Goal: Transaction & Acquisition: Obtain resource

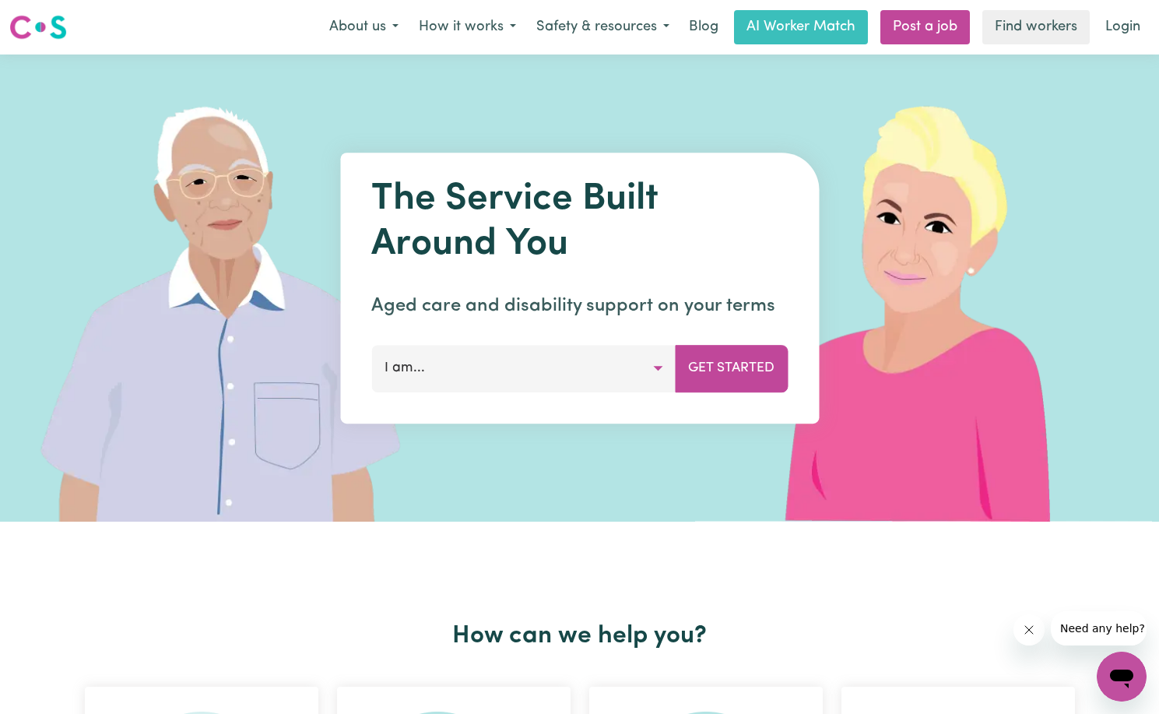
click at [525, 374] on button "I am..." at bounding box center [523, 368] width 304 height 47
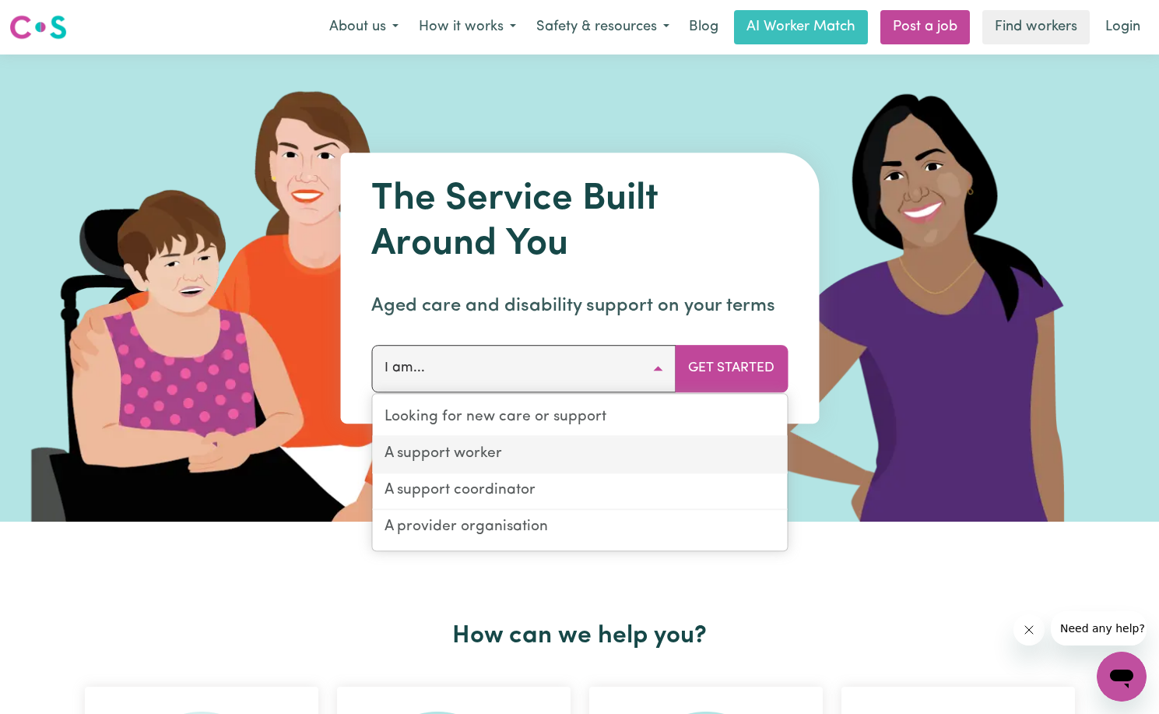
click at [494, 451] on link "A support worker" at bounding box center [579, 455] width 415 height 37
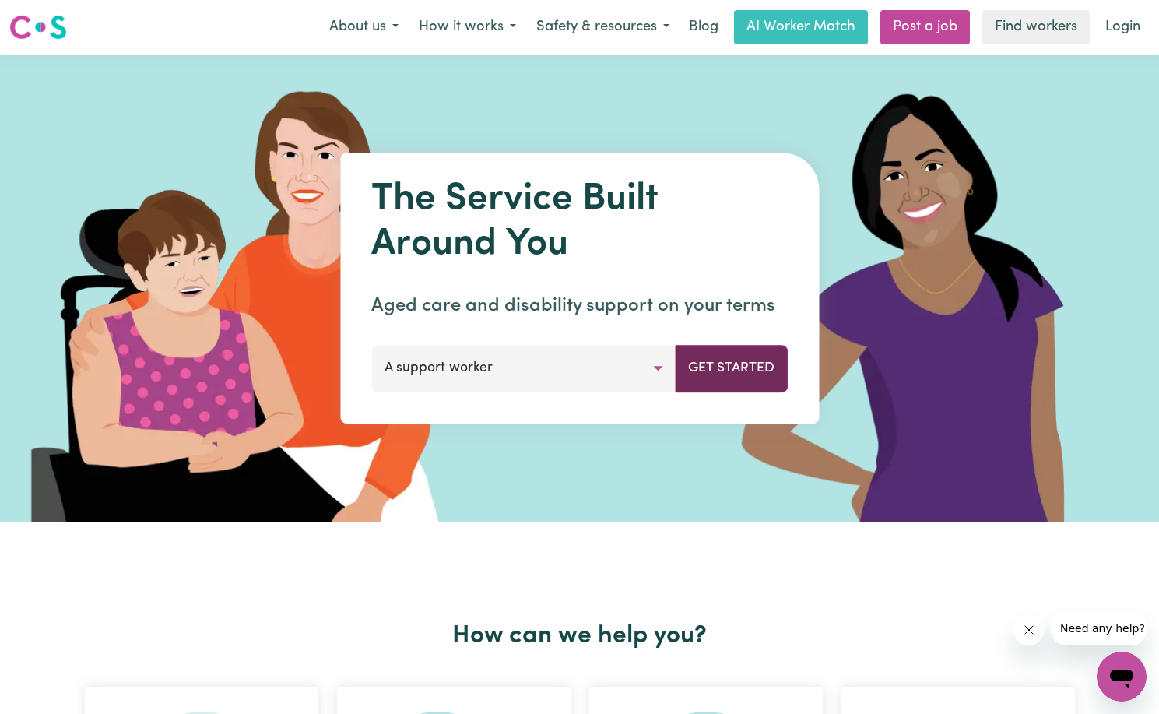
click at [707, 377] on button "Get Started" at bounding box center [731, 368] width 113 height 47
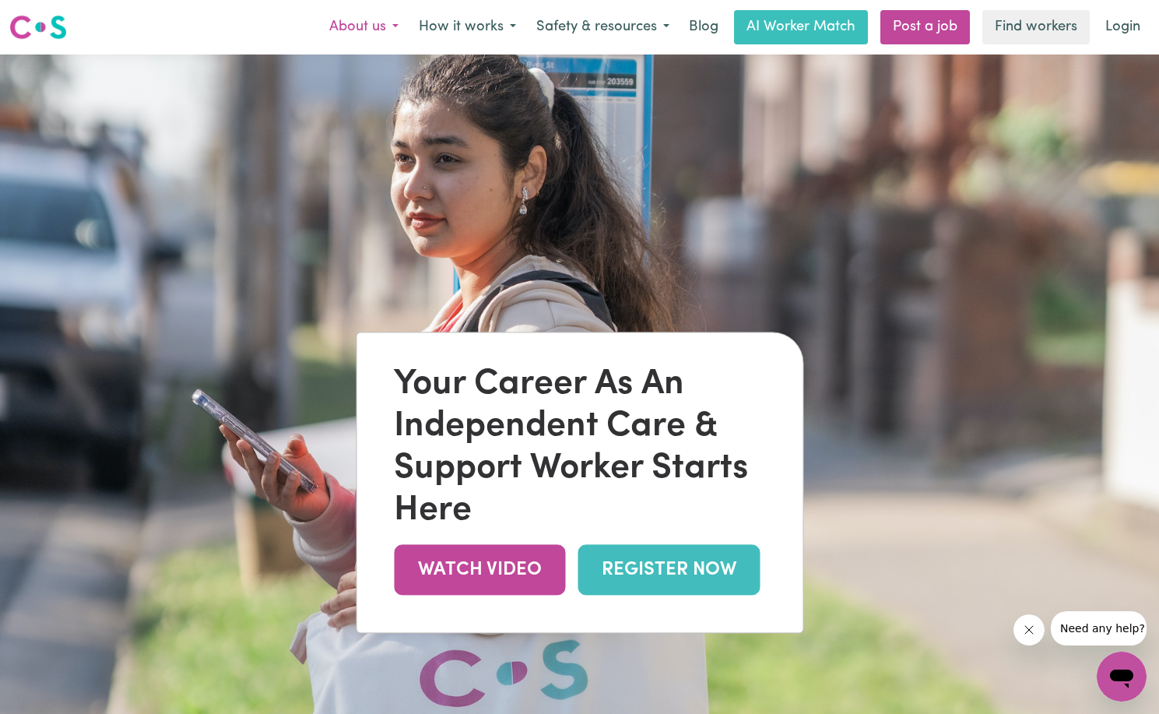
click at [361, 28] on button "About us" at bounding box center [363, 27] width 89 height 33
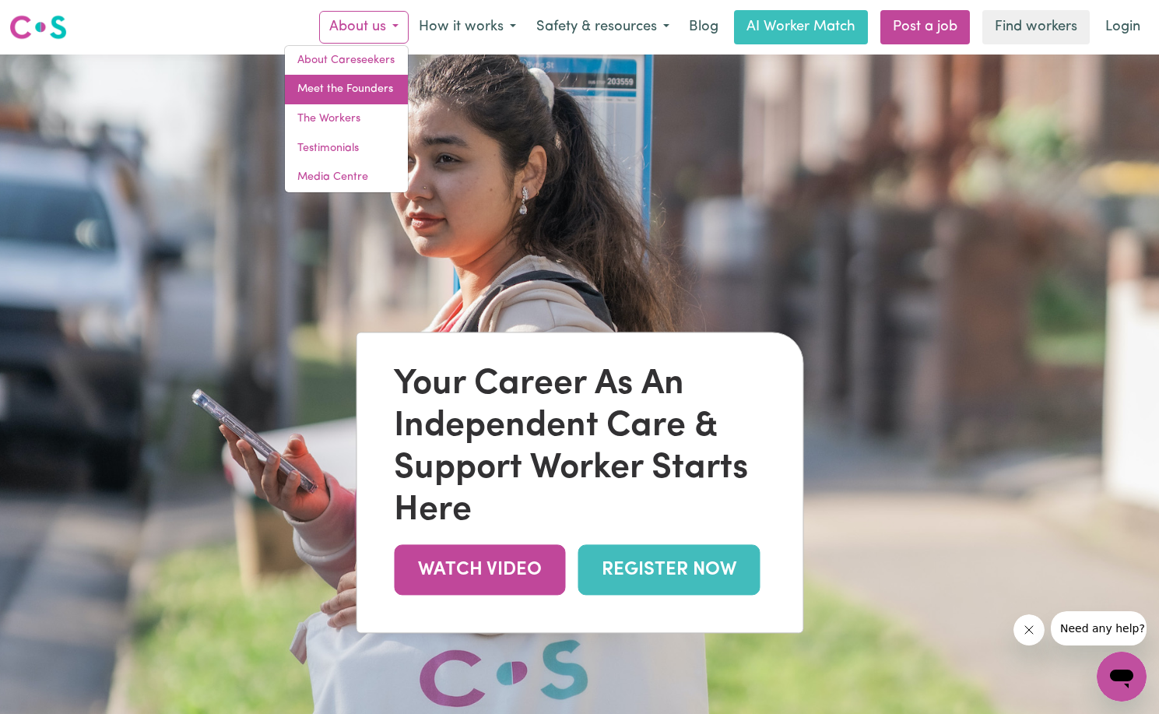
click at [347, 85] on link "Meet the Founders" at bounding box center [346, 90] width 123 height 30
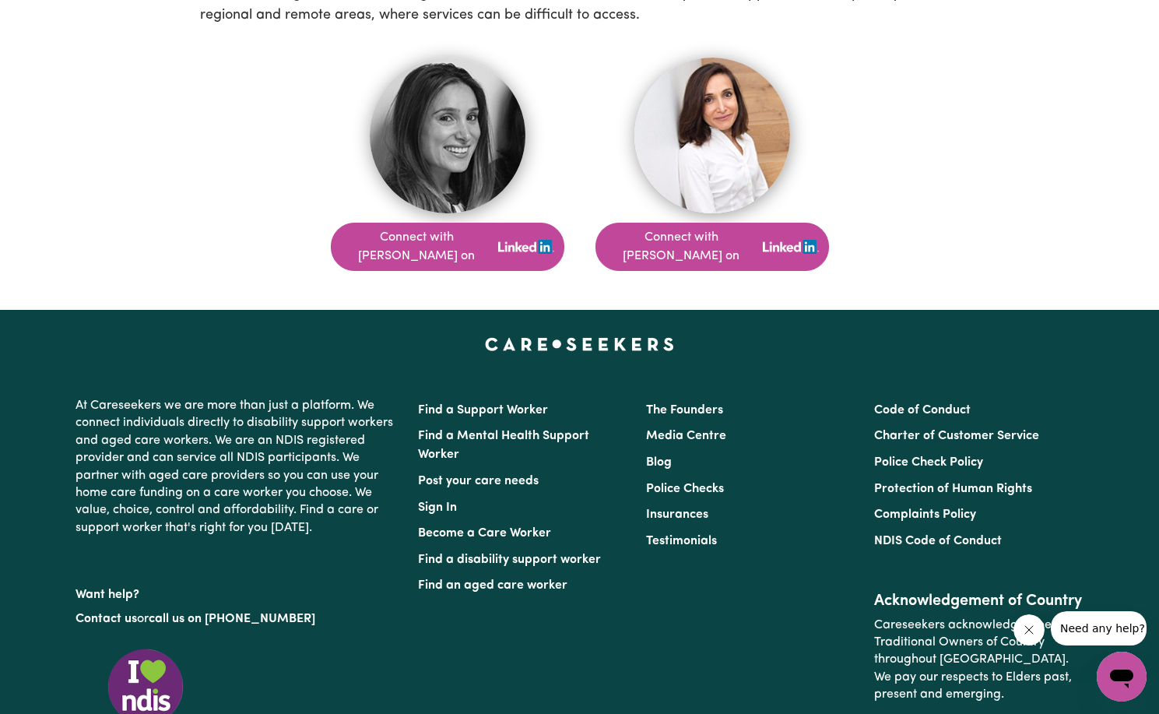
scroll to position [1178, 0]
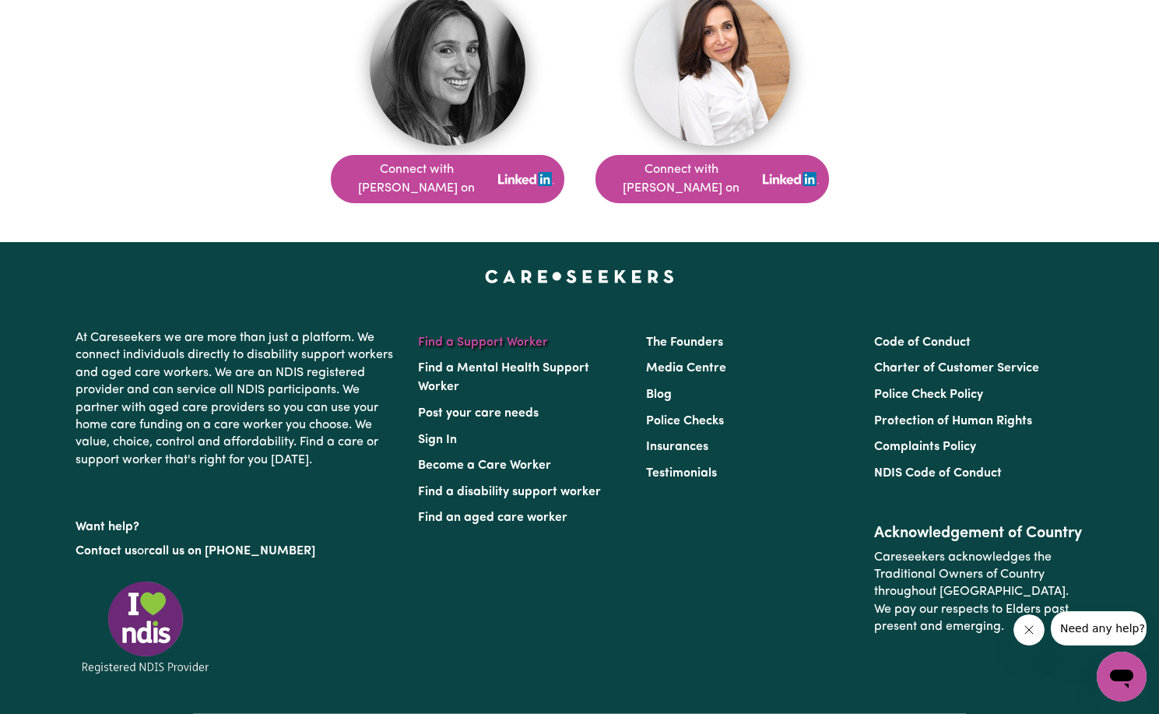
click at [507, 336] on link "Find a Support Worker" at bounding box center [483, 342] width 130 height 12
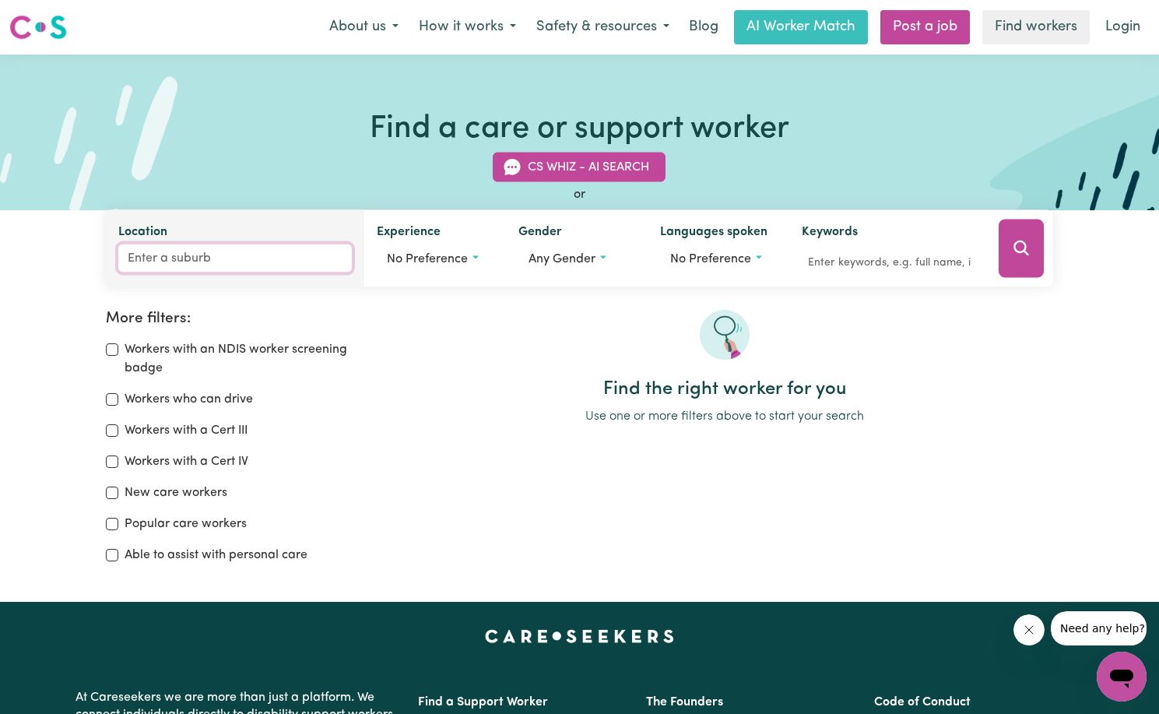
click at [224, 258] on input "Location" at bounding box center [234, 258] width 233 height 28
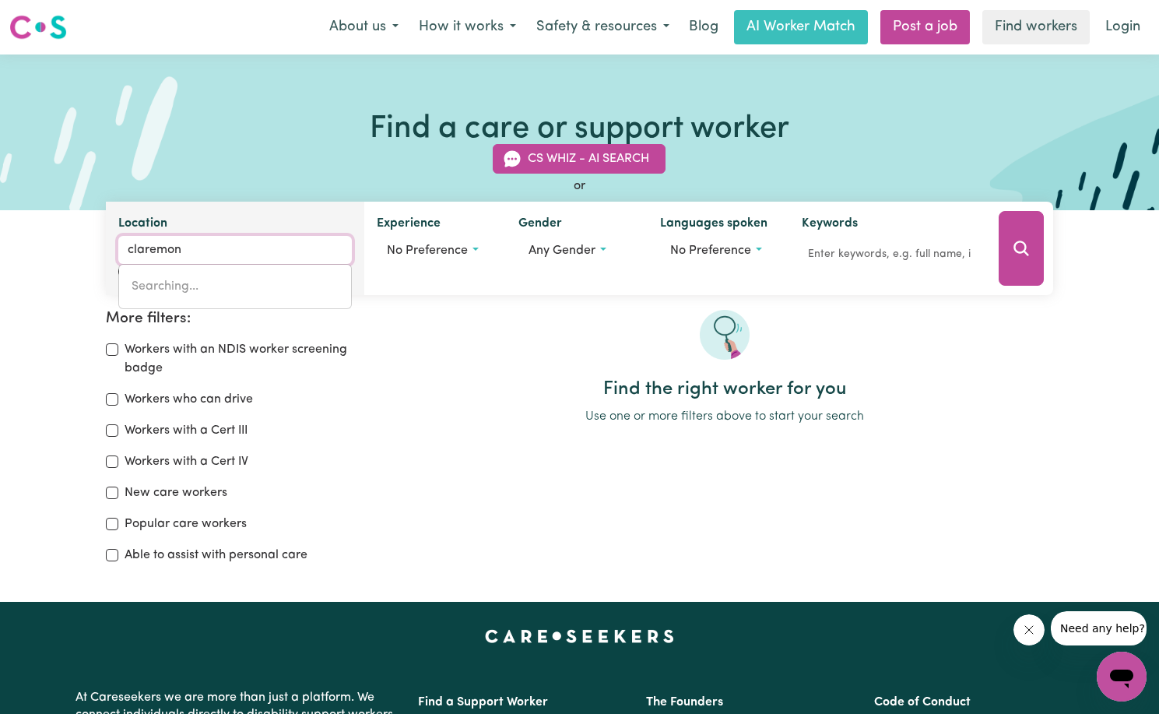
type input "claremont"
type input "[GEOGRAPHIC_DATA], [GEOGRAPHIC_DATA], 7011"
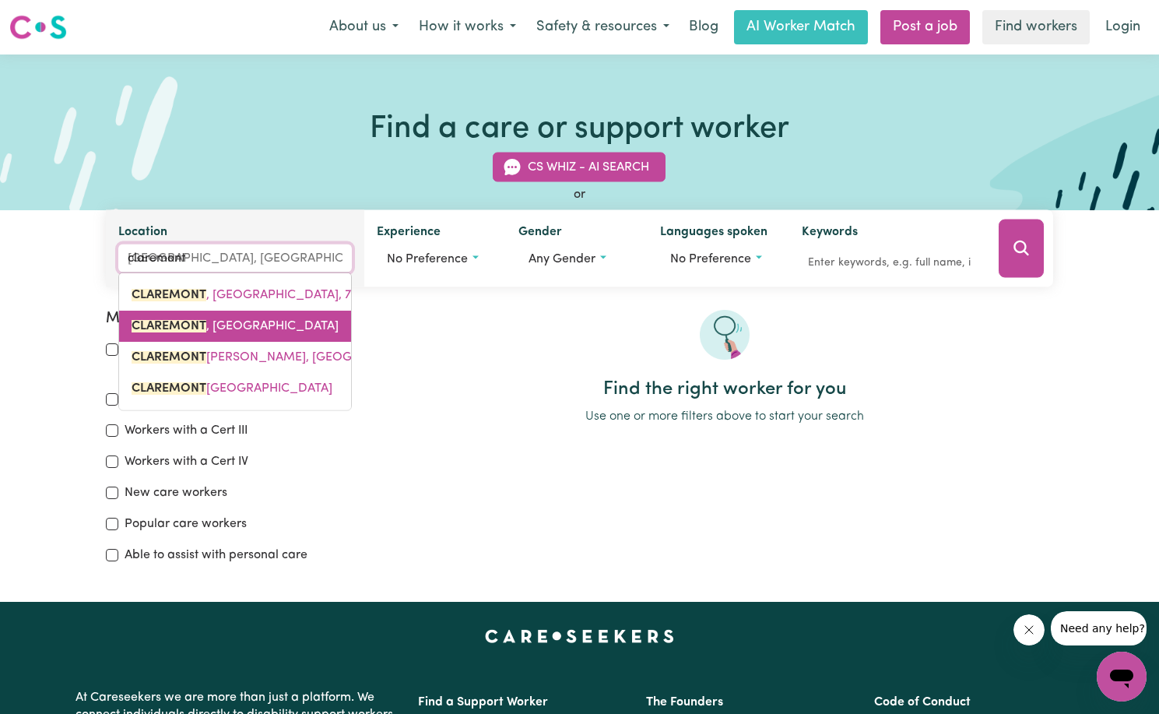
click at [281, 328] on span "CLAREMONT , [GEOGRAPHIC_DATA]" at bounding box center [235, 326] width 207 height 12
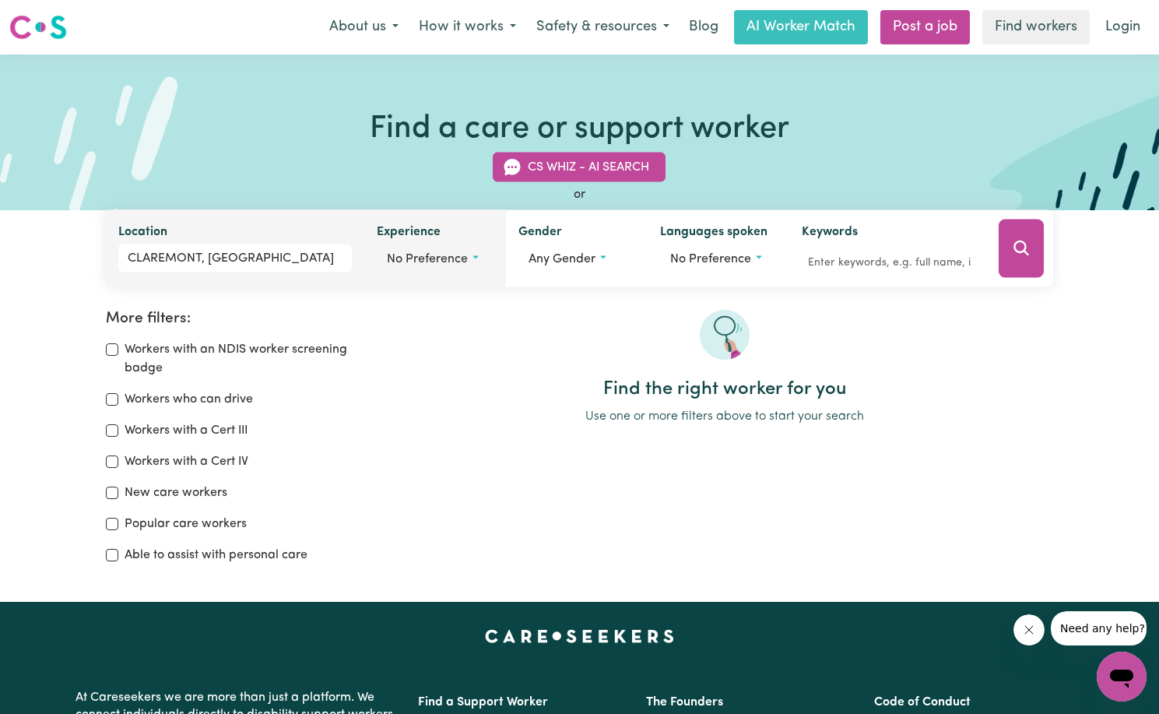
click at [472, 263] on button "No preference" at bounding box center [435, 259] width 117 height 30
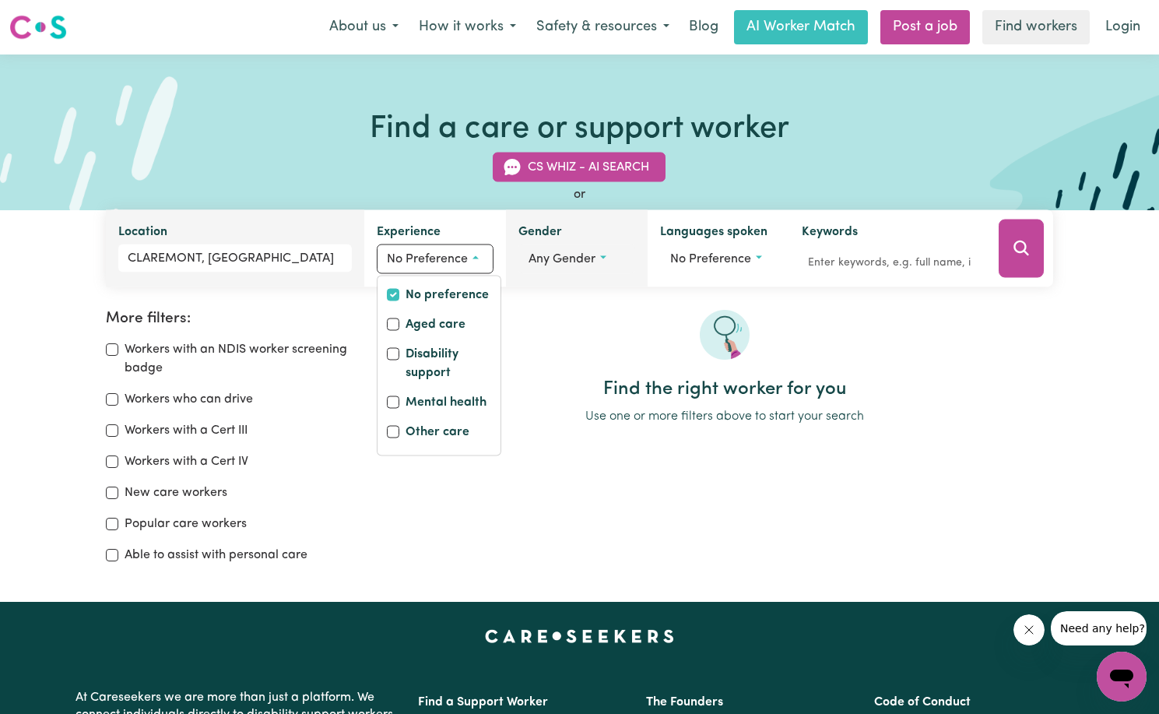
click at [585, 257] on span "Any gender" at bounding box center [561, 259] width 67 height 12
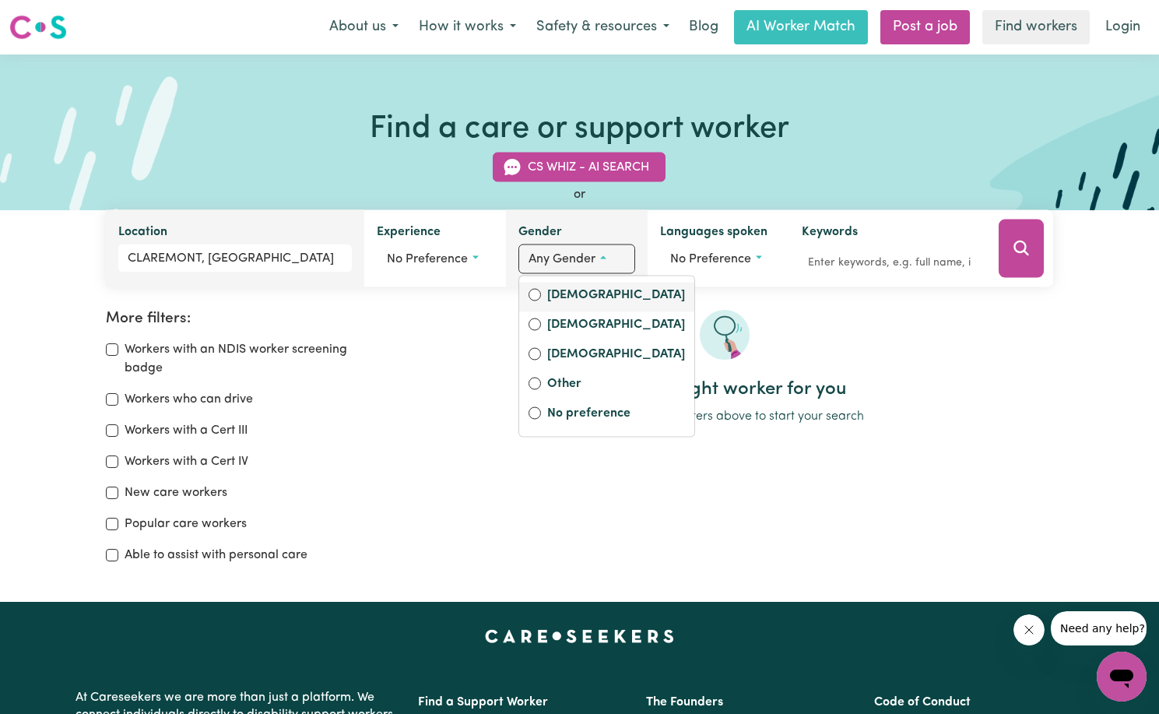
scroll to position [2, 1]
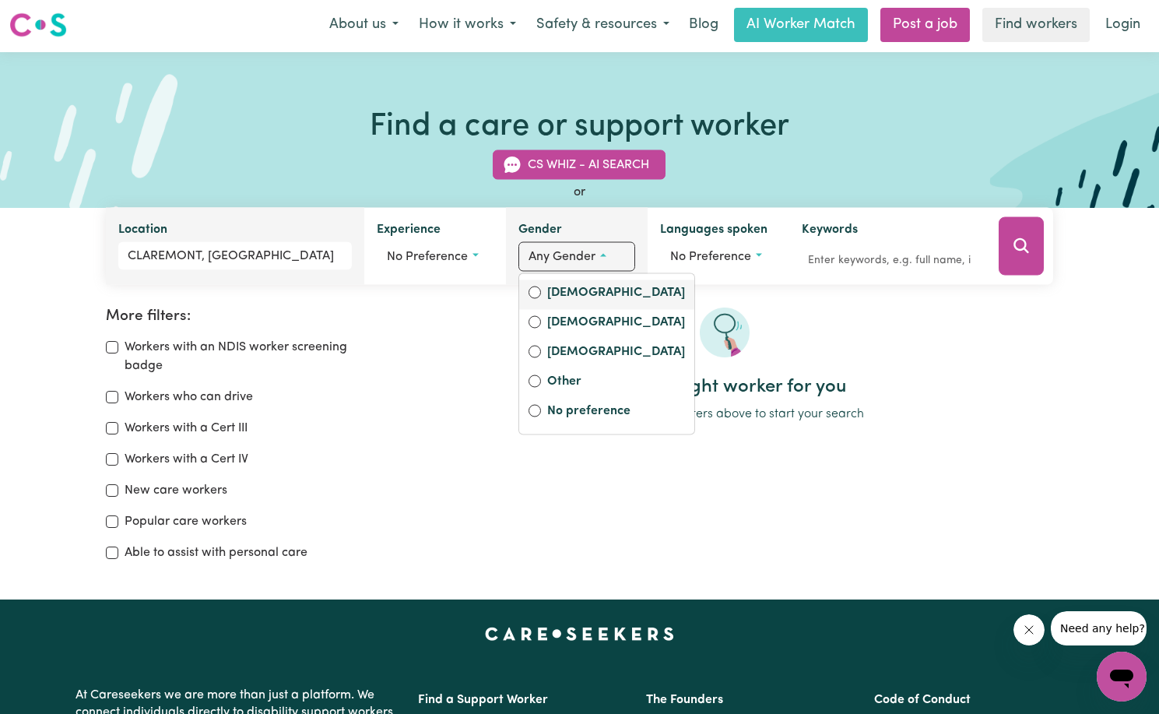
click at [577, 298] on label "[DEMOGRAPHIC_DATA]" at bounding box center [616, 294] width 138 height 22
click at [541, 298] on input "[DEMOGRAPHIC_DATA]" at bounding box center [534, 292] width 12 height 12
radio input "true"
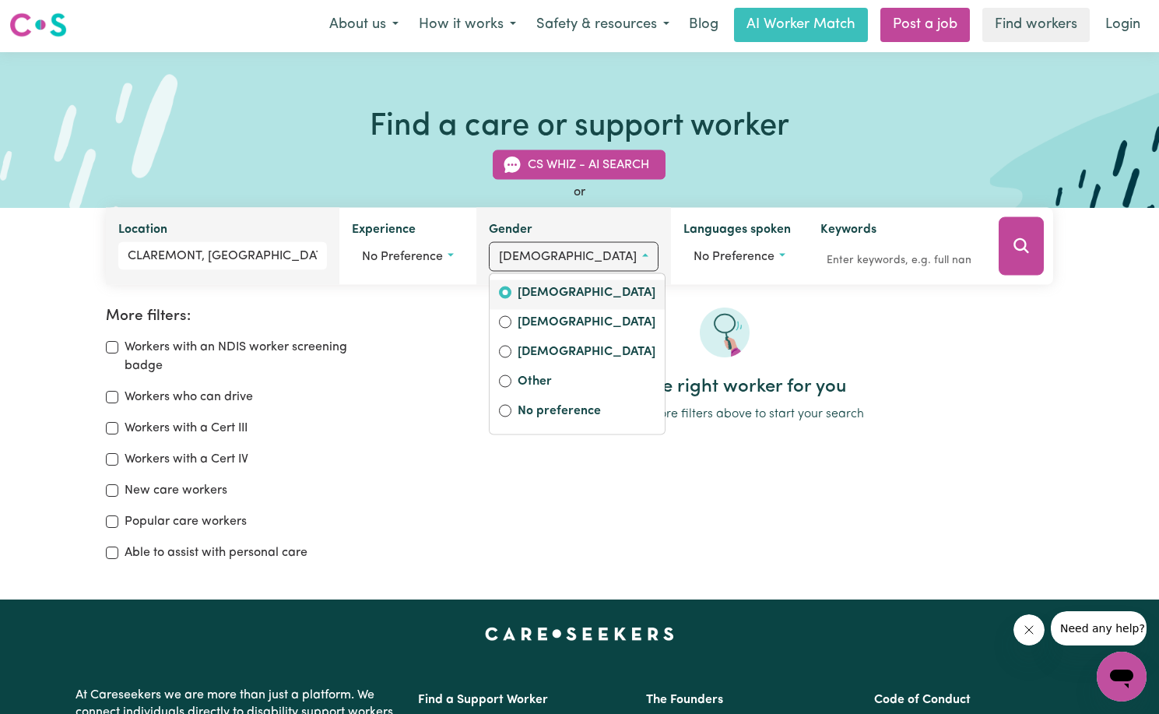
scroll to position [2, 0]
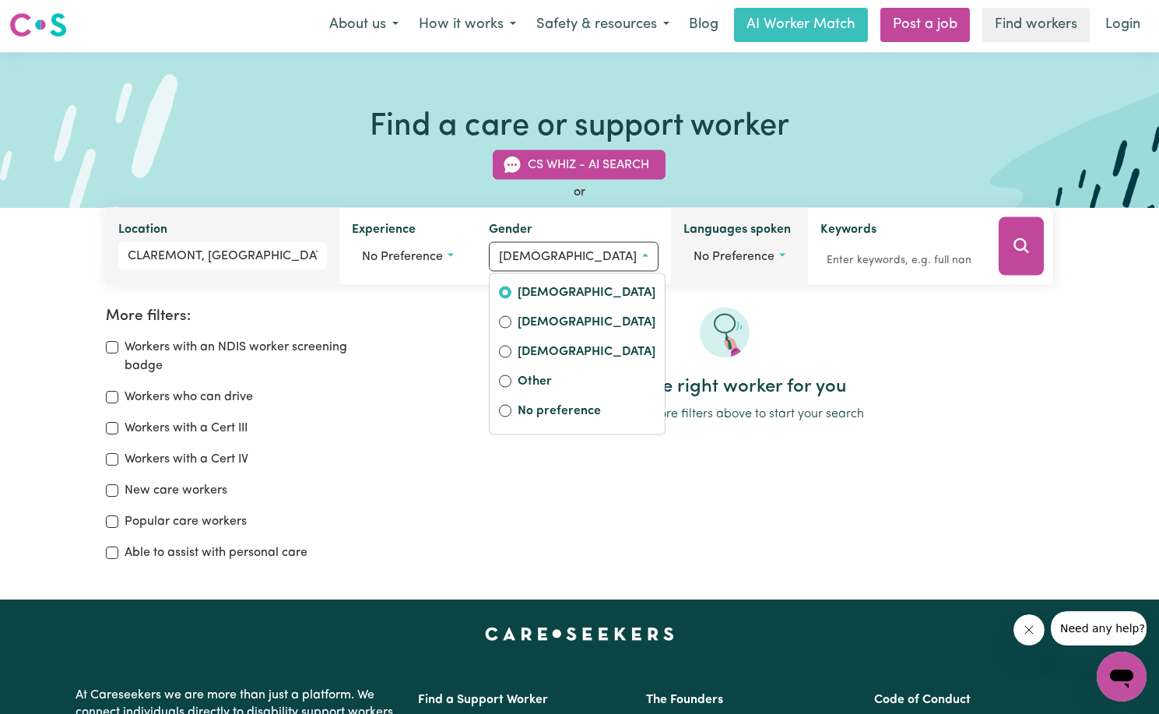
click at [756, 259] on button "No preference" at bounding box center [739, 257] width 112 height 30
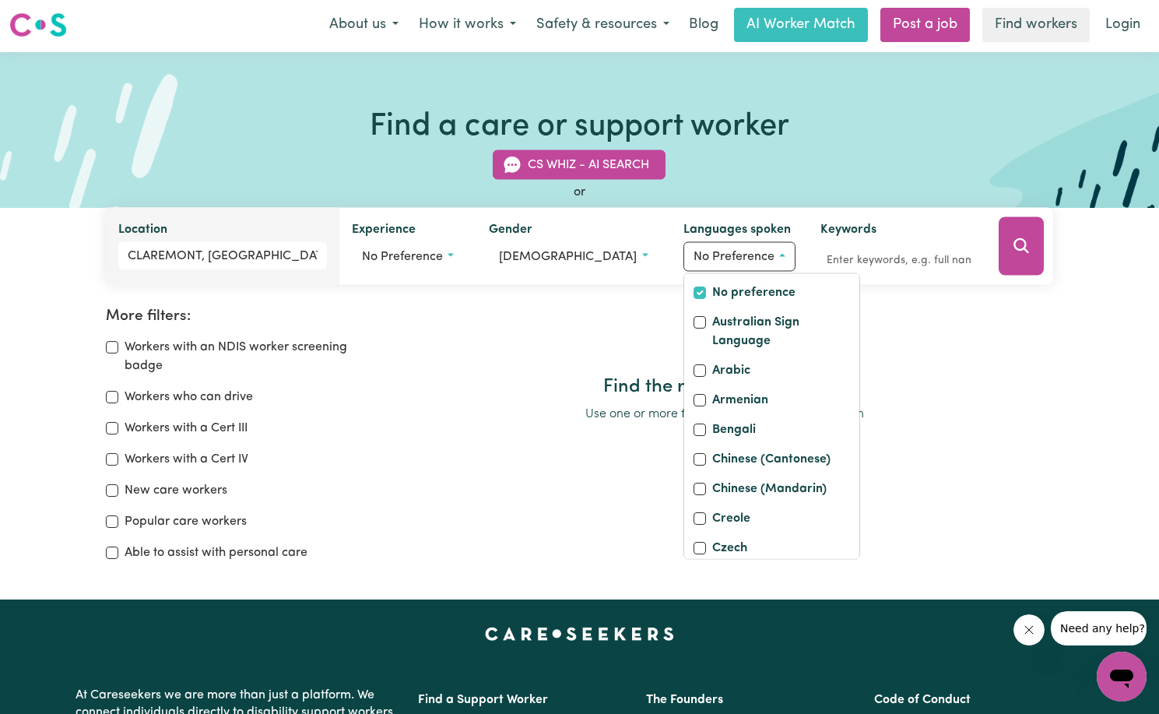
drag, startPoint x: 970, startPoint y: 359, endPoint x: 1005, endPoint y: 329, distance: 46.3
click at [971, 358] on div at bounding box center [724, 341] width 658 height 68
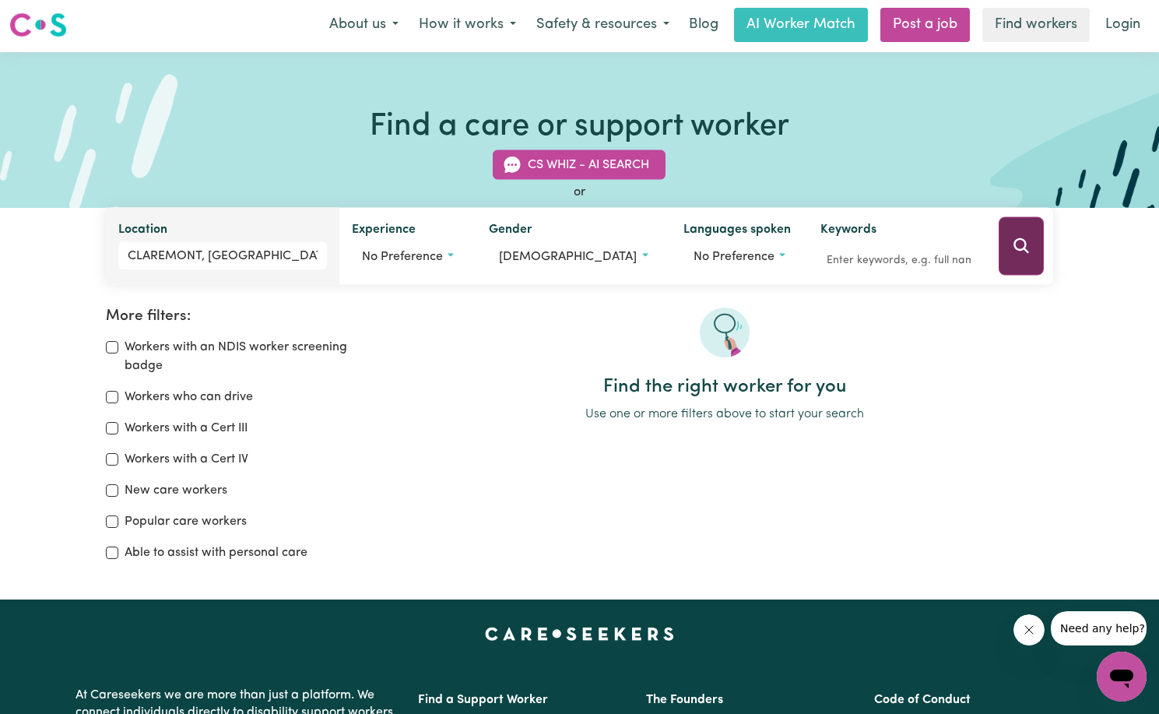
click at [1022, 243] on icon "Search" at bounding box center [1021, 246] width 19 height 19
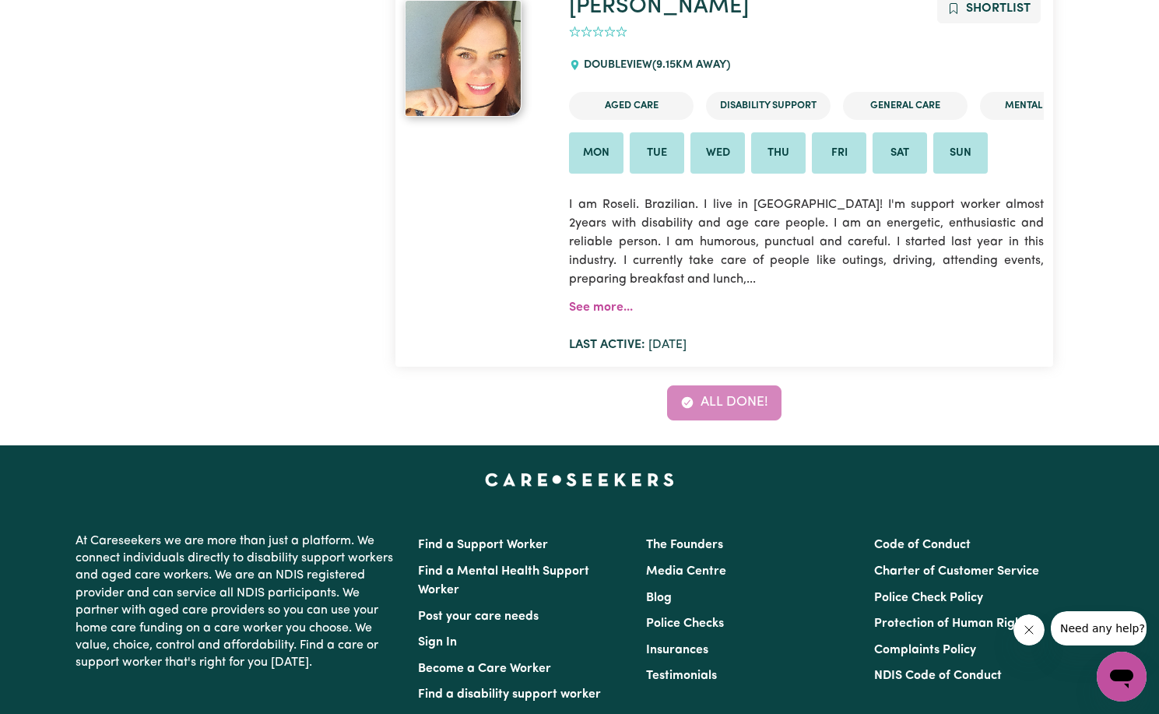
scroll to position [2242, 0]
